Goal: Task Accomplishment & Management: Use online tool/utility

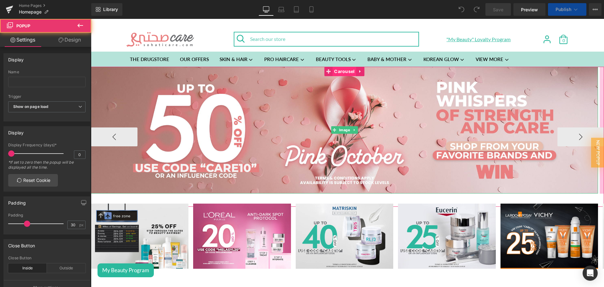
click at [338, 72] on span "Carousel" at bounding box center [345, 71] width 24 height 9
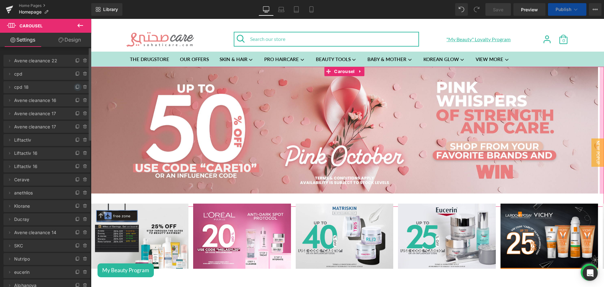
click at [74, 87] on span at bounding box center [78, 87] width 8 height 8
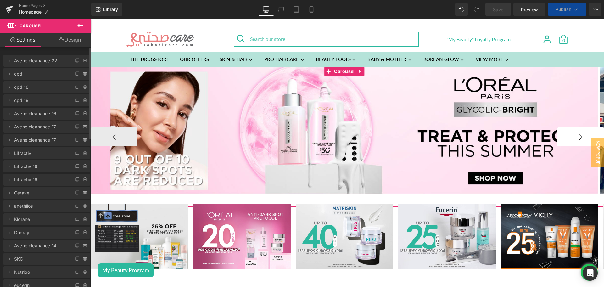
drag, startPoint x: 265, startPoint y: 129, endPoint x: 576, endPoint y: 134, distance: 310.8
click at [576, 134] on button "›" at bounding box center [581, 136] width 47 height 19
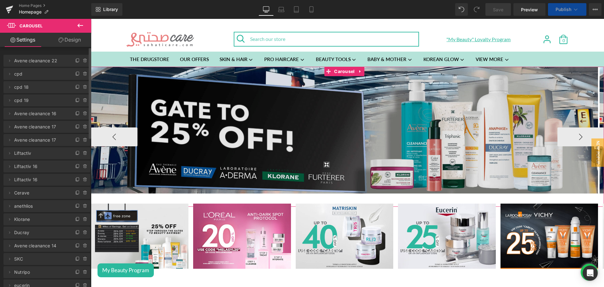
click at [344, 94] on img at bounding box center [344, 130] width 507 height 127
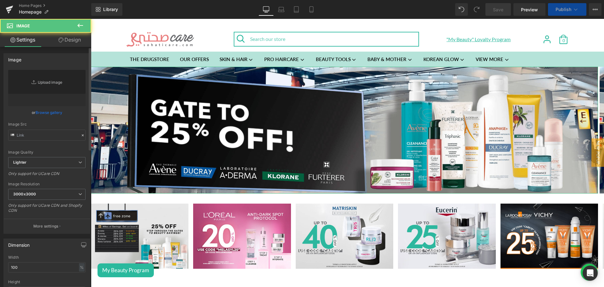
click at [51, 86] on link "Replace Image" at bounding box center [46, 88] width 77 height 36
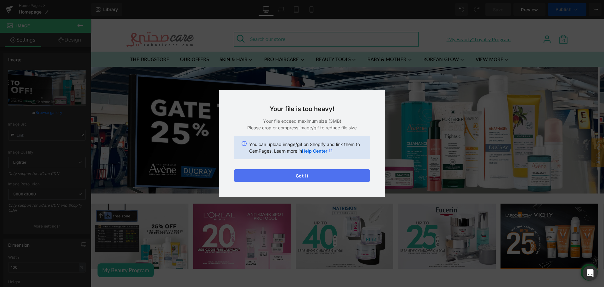
click at [337, 177] on button "Got it" at bounding box center [302, 175] width 136 height 13
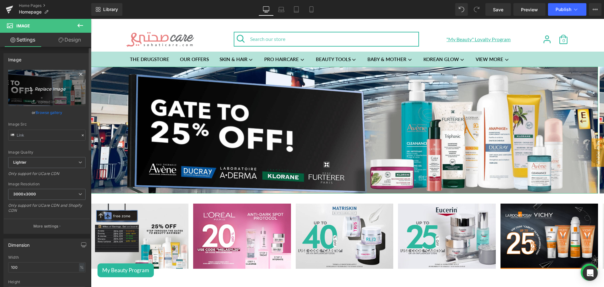
click at [23, 90] on icon "Replace Image" at bounding box center [47, 88] width 50 height 8
type input "C:\fakepath\4000 x 1000 px-min.png"
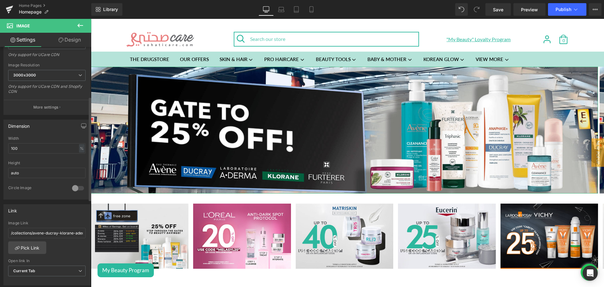
scroll to position [151, 0]
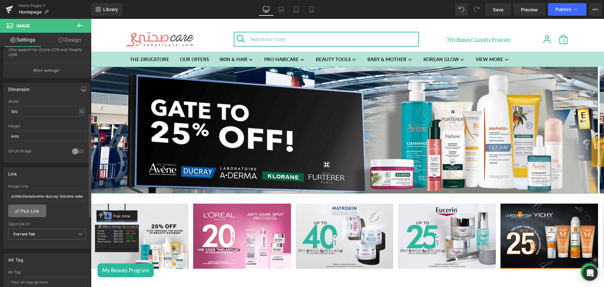
click at [29, 211] on link "Pick Link" at bounding box center [27, 211] width 38 height 13
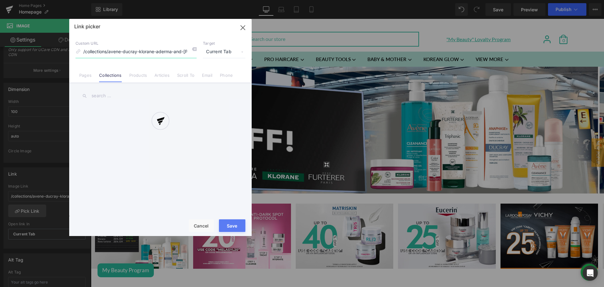
scroll to position [0, 20]
click at [105, 98] on div at bounding box center [160, 127] width 183 height 217
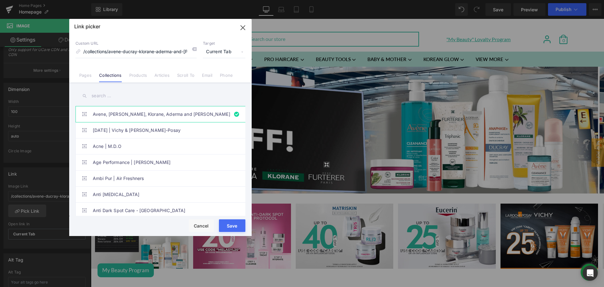
click at [105, 98] on div "Link picker Back to Library Insert Custom URL /collections/avene-ducray-klorane…" at bounding box center [160, 127] width 183 height 217
click at [105, 98] on input "text" at bounding box center [161, 96] width 170 height 14
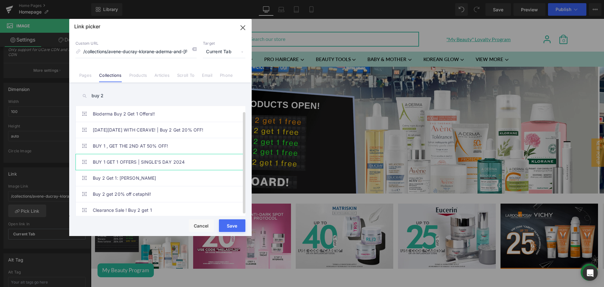
scroll to position [5, 0]
type input "buy 2"
click at [137, 176] on link "Buy 2 Get 1: [PERSON_NAME]" at bounding box center [162, 178] width 139 height 16
click at [231, 225] on button "Save" at bounding box center [232, 225] width 26 height 13
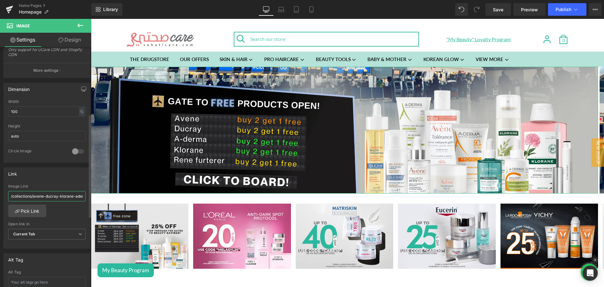
click at [46, 196] on input "/collections/avene-ducray-klorane-aderma-and-[PERSON_NAME]-furtener" at bounding box center [46, 196] width 77 height 10
type input "/collections/buy-2-get-1-[PERSON_NAME]"
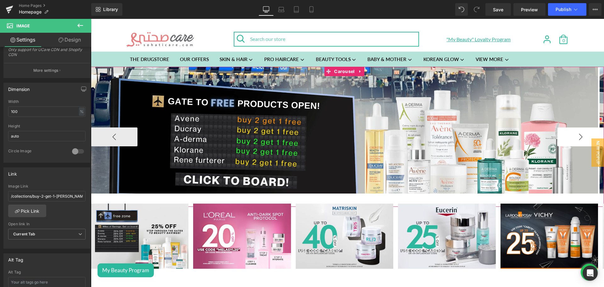
click at [574, 131] on button "›" at bounding box center [581, 136] width 47 height 19
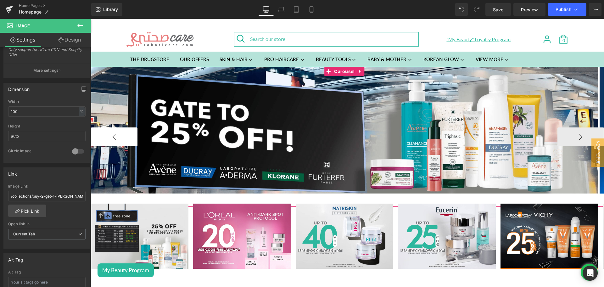
click at [124, 134] on button "‹" at bounding box center [114, 136] width 47 height 19
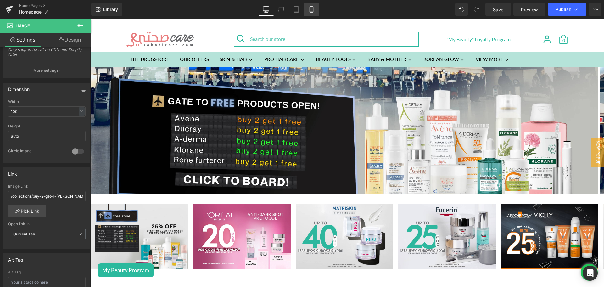
click at [314, 12] on icon at bounding box center [312, 9] width 6 height 6
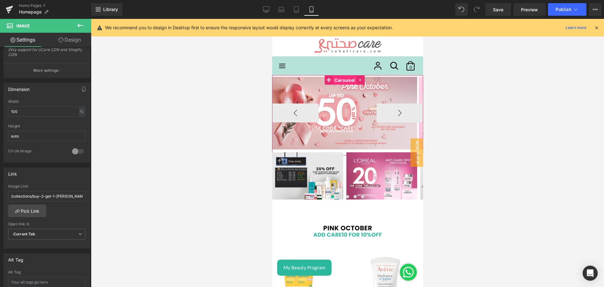
click at [343, 82] on span "Carousel" at bounding box center [345, 80] width 24 height 9
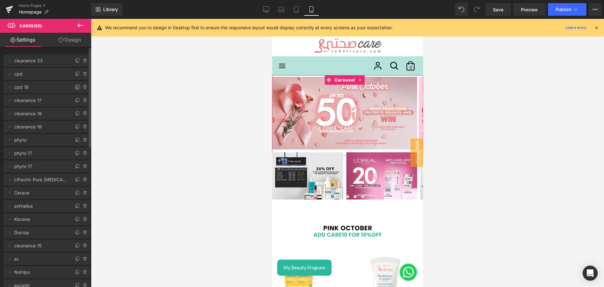
drag, startPoint x: 75, startPoint y: 86, endPoint x: 53, endPoint y: 125, distance: 44.7
click at [75, 86] on icon at bounding box center [77, 87] width 5 height 5
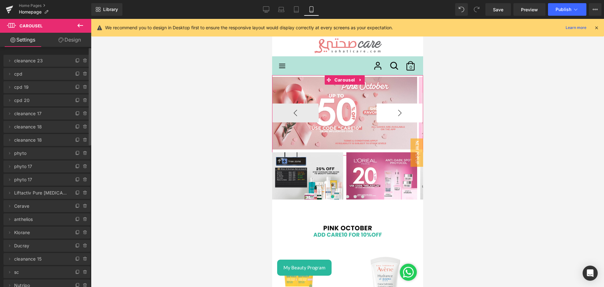
click at [405, 114] on button "›" at bounding box center [399, 113] width 47 height 19
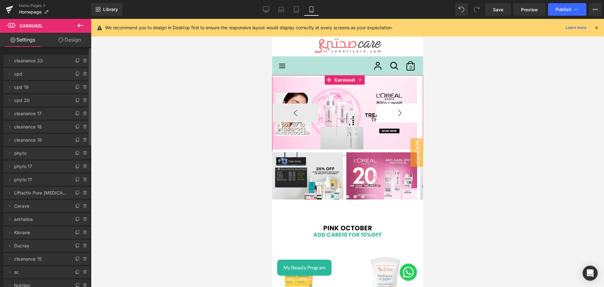
click at [405, 114] on button "›" at bounding box center [399, 113] width 47 height 19
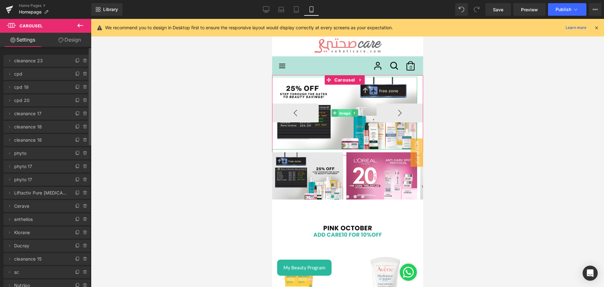
drag, startPoint x: 341, startPoint y: 112, endPoint x: 404, endPoint y: 133, distance: 66.1
click at [341, 112] on span "Image" at bounding box center [345, 114] width 14 height 8
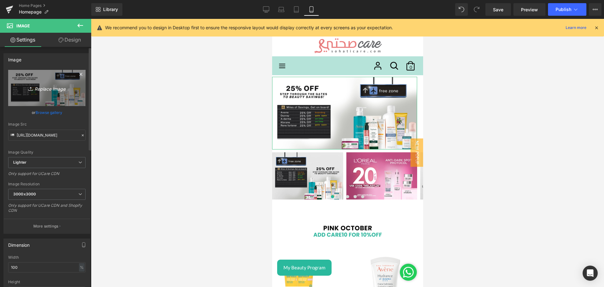
click at [38, 86] on icon "Replace Image" at bounding box center [47, 88] width 50 height 8
type input "C:\fakepath\2000 x 1000 px (1).png"
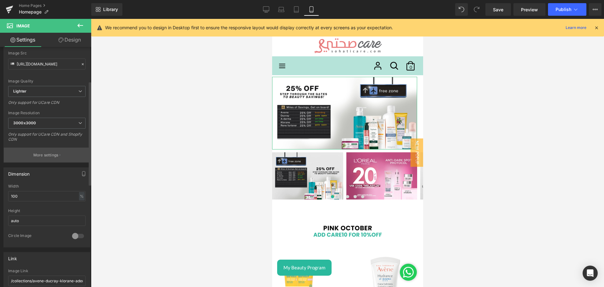
scroll to position [119, 0]
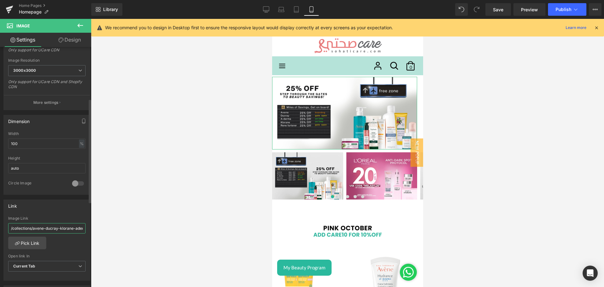
click at [36, 225] on input "/collections/avene-ducray-klorane-aderma-and-[PERSON_NAME]-furtener" at bounding box center [46, 228] width 77 height 10
paste input "buy-2-get-1-[PERSON_NAME]"
type input "/collections/buy-2-get-1-[PERSON_NAME]"
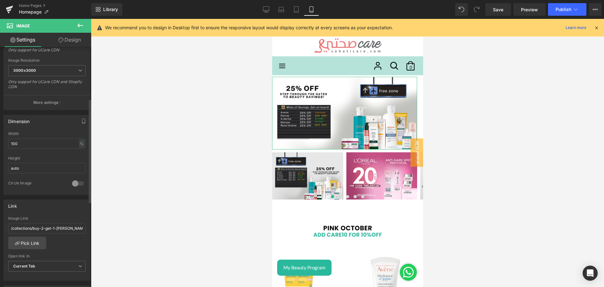
click at [49, 214] on div "Link /collections/avene-ducray-klorane-aderma-and-[PERSON_NAME]-furtener Image …" at bounding box center [46, 241] width 87 height 82
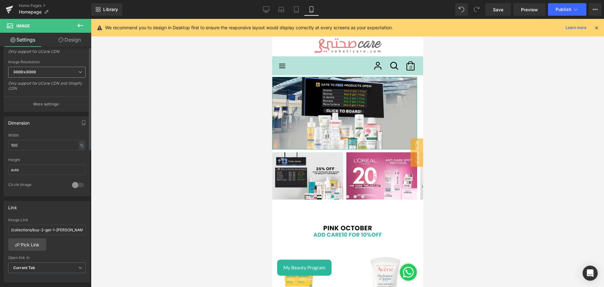
scroll to position [0, 0]
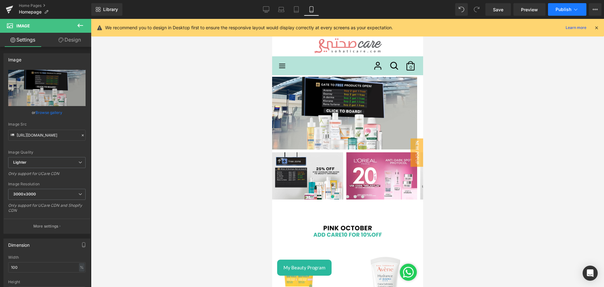
click at [557, 9] on span "Publish" at bounding box center [564, 9] width 16 height 5
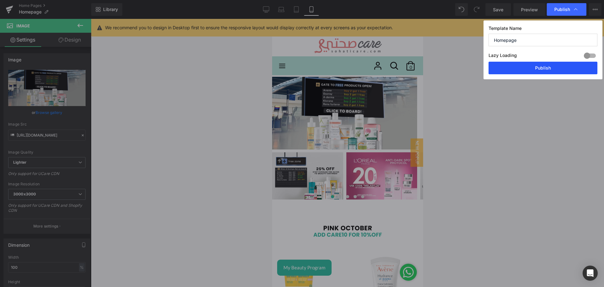
click at [527, 66] on button "Publish" at bounding box center [543, 68] width 109 height 13
